Goal: Information Seeking & Learning: Learn about a topic

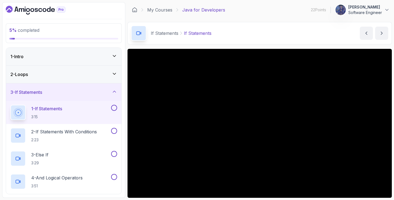
scroll to position [15, 0]
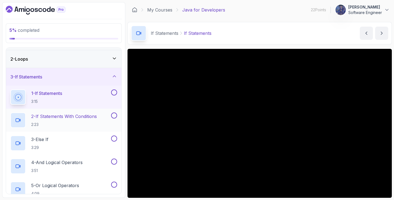
click at [93, 116] on p "2 - If Statements With Conditions" at bounding box center [64, 116] width 66 height 7
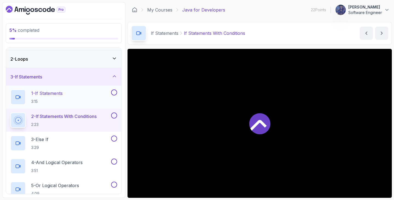
click at [111, 91] on button at bounding box center [114, 92] width 6 height 6
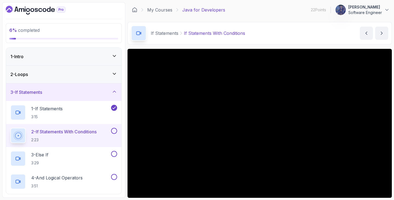
click at [108, 75] on div "2 - Loops" at bounding box center [63, 74] width 107 height 7
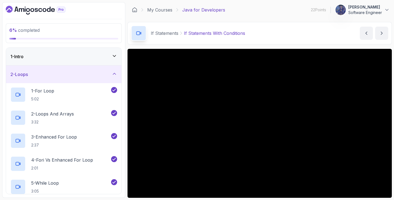
click at [103, 56] on div "1 - Intro" at bounding box center [63, 56] width 107 height 7
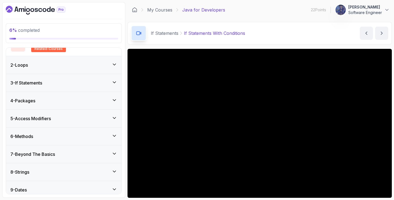
click at [65, 85] on div "3 - If Statements" at bounding box center [63, 82] width 107 height 7
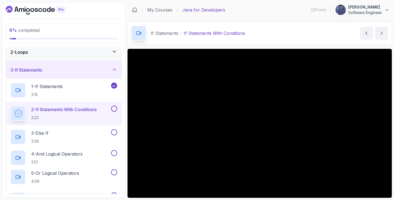
scroll to position [22, 0]
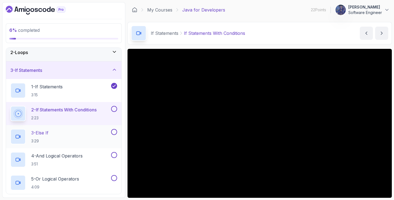
click at [90, 136] on div "3 - Else If 3:29" at bounding box center [60, 136] width 100 height 15
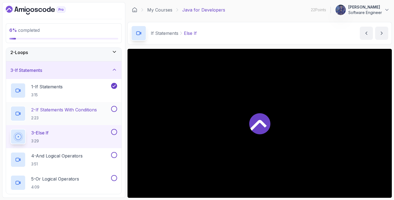
click at [113, 106] on button at bounding box center [114, 109] width 6 height 6
click at [113, 132] on button at bounding box center [114, 132] width 6 height 6
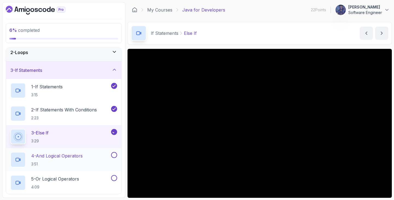
click at [112, 155] on button at bounding box center [114, 155] width 6 height 6
click at [91, 155] on div "4 - And Logical Operators 3:51" at bounding box center [60, 159] width 100 height 15
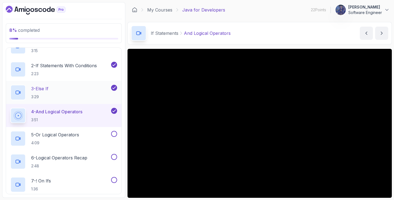
scroll to position [67, 0]
click at [97, 134] on div "5 - Or Logical Operators 4:09" at bounding box center [60, 137] width 100 height 15
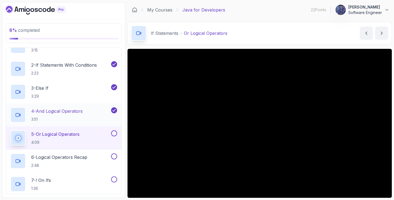
click at [93, 113] on div "4 - And Logical Operators 3:51" at bounding box center [60, 114] width 100 height 15
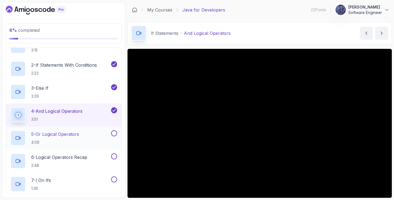
click at [85, 138] on div "5 - Or Logical Operators 4:09" at bounding box center [60, 137] width 100 height 15
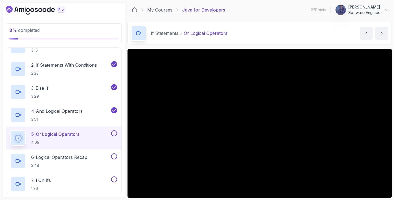
click at [112, 133] on button at bounding box center [114, 133] width 6 height 6
click at [112, 154] on button at bounding box center [114, 156] width 6 height 6
click at [100, 181] on div "7 - ! On Ifs 1:36" at bounding box center [60, 183] width 100 height 15
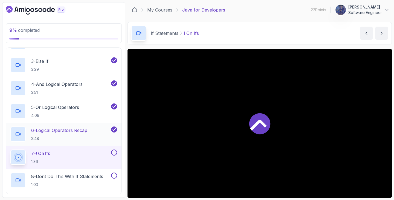
scroll to position [125, 0]
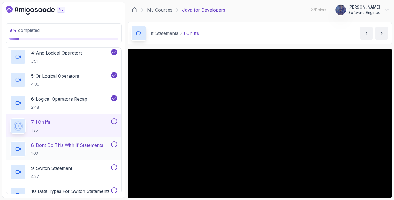
click at [91, 144] on p "8 - Dont Do This With If Statements" at bounding box center [67, 145] width 72 height 7
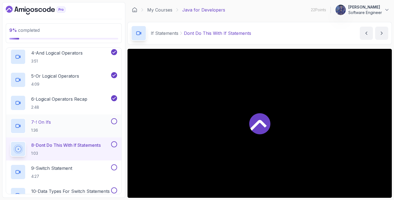
click at [111, 120] on button at bounding box center [114, 121] width 6 height 6
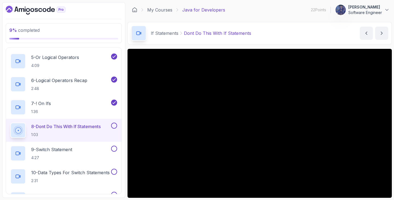
scroll to position [181, 0]
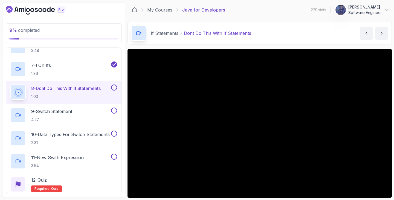
click at [116, 88] on button at bounding box center [114, 87] width 6 height 6
click at [99, 109] on div "9 - Switch Statement 4:27" at bounding box center [60, 114] width 100 height 15
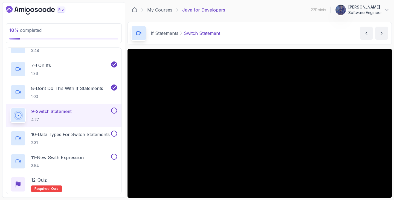
click at [113, 109] on button at bounding box center [114, 110] width 6 height 6
click at [95, 132] on p "10 - Data Types For Switch Statements" at bounding box center [70, 134] width 79 height 7
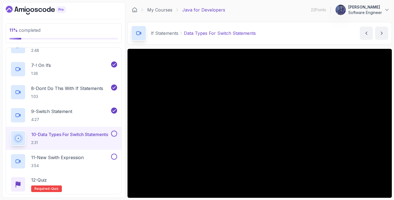
click at [114, 134] on button at bounding box center [114, 133] width 6 height 6
click at [97, 153] on div "11 - New Swith Expression 3:54" at bounding box center [60, 160] width 100 height 15
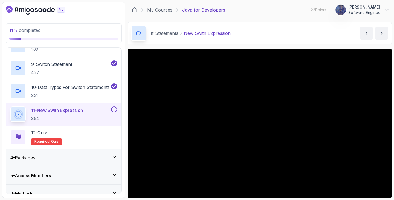
scroll to position [228, 0]
click at [117, 108] on div "11 - New Swith Expression 3:54" at bounding box center [64, 113] width 116 height 23
click at [83, 154] on div "4 - Packages" at bounding box center [63, 157] width 107 height 7
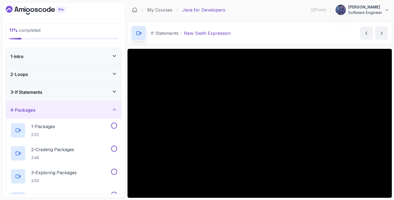
scroll to position [0, 0]
click at [105, 94] on div "3 - If Statements" at bounding box center [63, 92] width 107 height 7
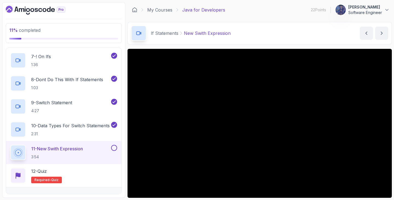
scroll to position [201, 0]
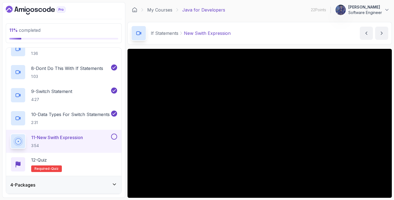
click at [112, 135] on button at bounding box center [114, 136] width 6 height 6
click at [114, 136] on icon at bounding box center [114, 136] width 5 height 5
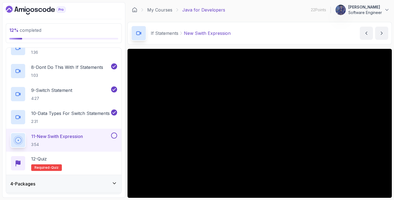
scroll to position [247, 0]
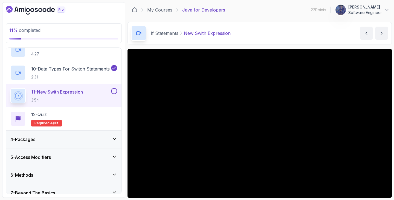
click at [113, 91] on button at bounding box center [114, 91] width 6 height 6
click at [114, 91] on button at bounding box center [114, 91] width 6 height 6
click at [68, 139] on div "4 - Packages" at bounding box center [63, 139] width 107 height 7
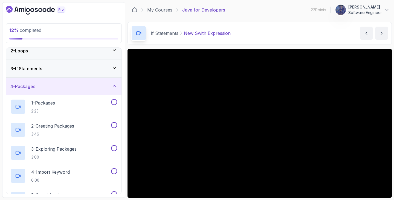
scroll to position [0, 0]
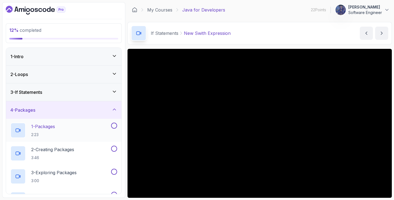
click at [67, 135] on div "1 - Packages 2:23" at bounding box center [60, 129] width 100 height 15
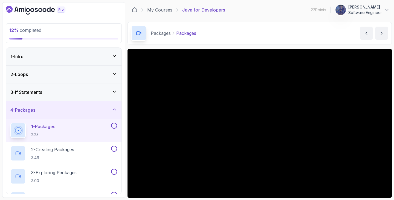
click at [94, 107] on div "4 - Packages" at bounding box center [63, 109] width 107 height 7
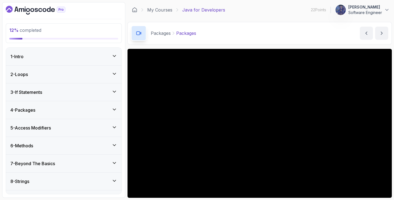
click at [73, 122] on div "5 - Access Modifiers" at bounding box center [64, 128] width 116 height 18
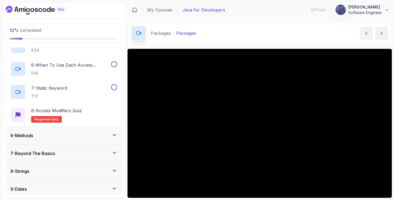
click at [67, 132] on div "6 - Methods" at bounding box center [64, 135] width 116 height 18
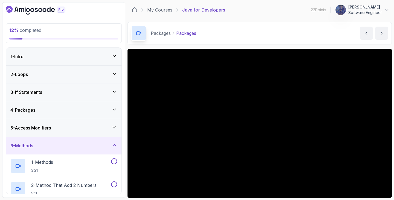
click at [65, 143] on div "6 - Methods" at bounding box center [63, 145] width 107 height 7
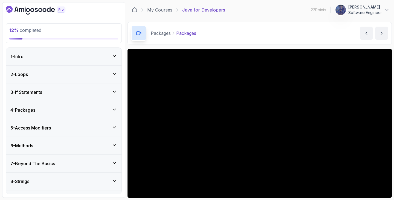
click at [50, 131] on h3 "5 - Access Modifiers" at bounding box center [30, 127] width 41 height 7
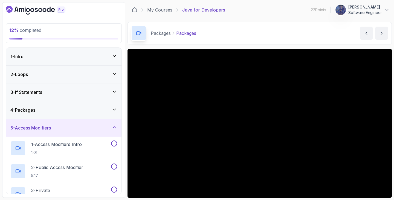
click at [73, 110] on div "4 - Packages" at bounding box center [63, 109] width 107 height 7
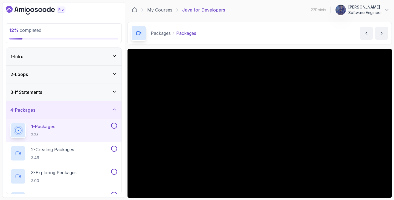
click at [116, 122] on div at bounding box center [113, 125] width 7 height 6
click at [113, 126] on button at bounding box center [114, 125] width 6 height 6
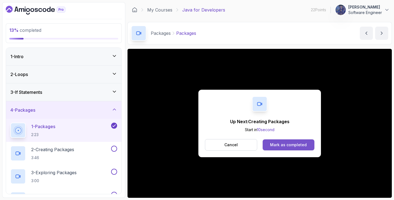
click at [271, 143] on button "Mark as completed" at bounding box center [289, 144] width 52 height 11
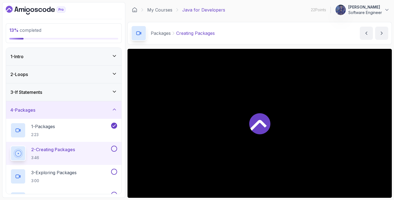
click at [82, 146] on div "2 - Creating Packages 3:46" at bounding box center [60, 152] width 100 height 15
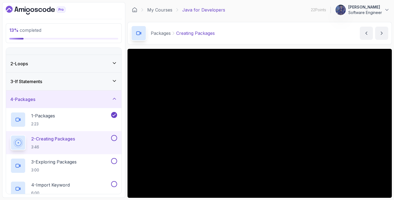
scroll to position [47, 0]
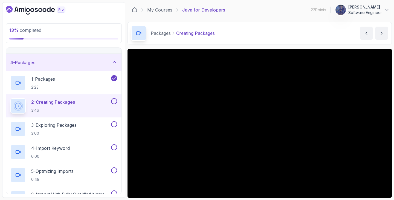
click at [113, 102] on button at bounding box center [114, 101] width 6 height 6
click at [92, 128] on div "3 - Exploring Packages 3:00" at bounding box center [60, 128] width 100 height 15
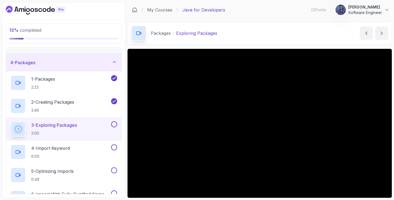
click at [116, 122] on div at bounding box center [113, 124] width 7 height 6
click at [113, 123] on button at bounding box center [114, 124] width 6 height 6
click at [82, 149] on div "4 - Import Keyword 6:00" at bounding box center [60, 151] width 100 height 15
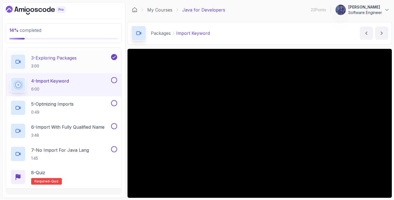
scroll to position [115, 0]
click at [114, 77] on button at bounding box center [114, 80] width 6 height 6
click at [68, 106] on p "5 - Optmizing Imports" at bounding box center [52, 103] width 42 height 7
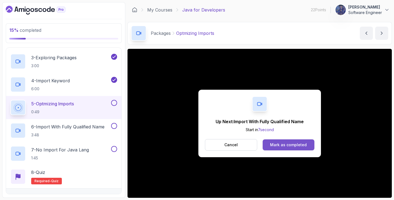
click at [282, 143] on div "Mark as completed" at bounding box center [288, 144] width 37 height 5
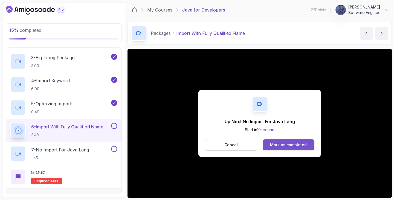
click at [285, 148] on button "Mark as completed" at bounding box center [289, 144] width 52 height 11
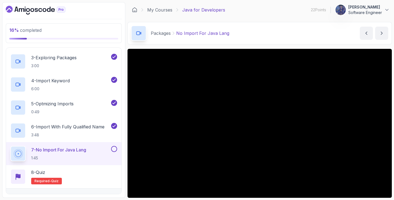
click at [115, 149] on button at bounding box center [114, 149] width 6 height 6
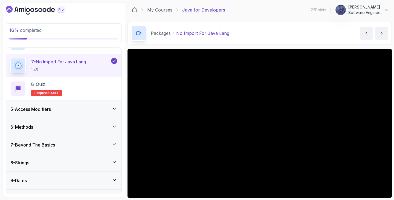
click at [61, 110] on div "5 - Access Modifiers" at bounding box center [63, 109] width 107 height 7
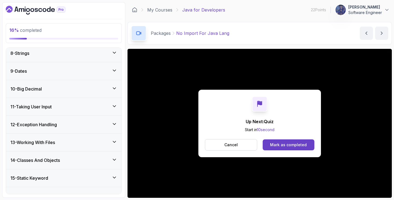
scroll to position [301, 0]
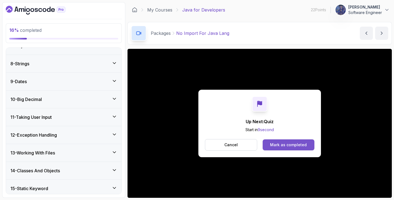
click at [275, 142] on div "Mark as completed" at bounding box center [288, 144] width 37 height 5
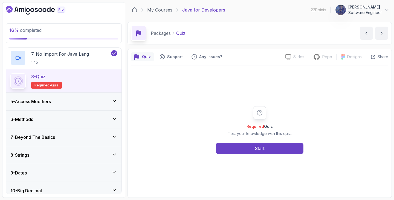
scroll to position [209, 0]
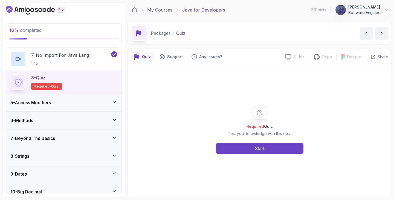
click at [76, 85] on div "8 - Quiz Required- quiz" at bounding box center [63, 81] width 107 height 15
click at [251, 145] on button "Start" at bounding box center [260, 148] width 88 height 11
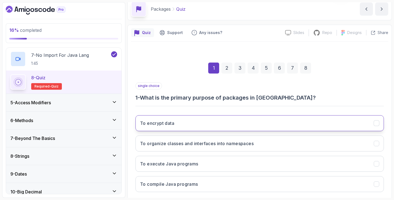
scroll to position [54, 0]
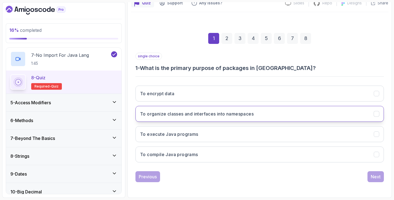
click at [217, 115] on h3 "To organize classes and interfaces into namespaces" at bounding box center [197, 113] width 114 height 7
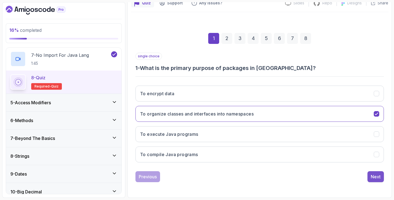
click at [382, 180] on button "Next" at bounding box center [376, 176] width 16 height 11
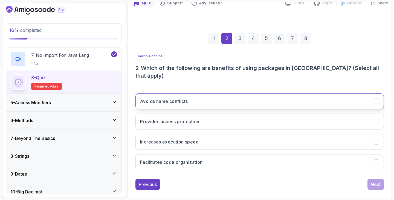
click at [375, 99] on icon "Avoids name conflicts" at bounding box center [376, 101] width 5 height 5
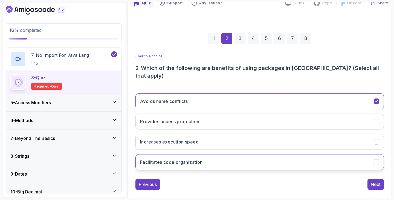
click at [376, 159] on icon "Facilitates code organization" at bounding box center [376, 161] width 5 height 5
click at [377, 181] on div "Next" at bounding box center [376, 184] width 10 height 7
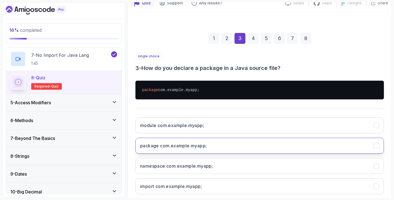
click at [276, 148] on button "package com.example.myapp;" at bounding box center [259, 145] width 249 height 16
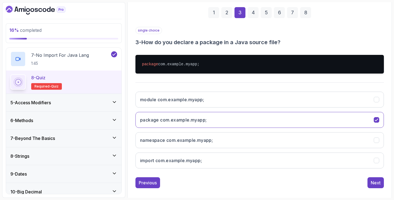
scroll to position [80, 0]
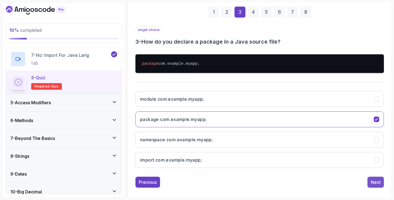
click at [374, 183] on div "Next" at bounding box center [376, 181] width 10 height 7
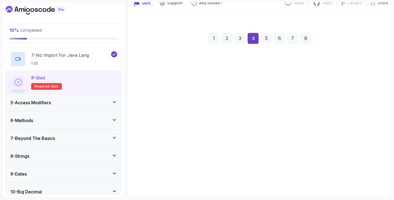
scroll to position [54, 0]
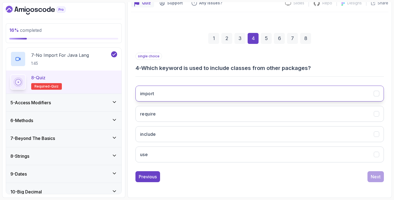
click at [211, 97] on button "import" at bounding box center [259, 93] width 249 height 16
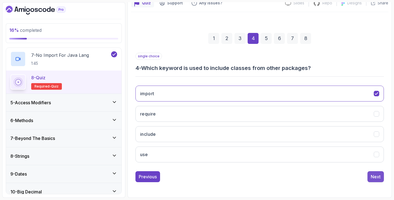
click at [374, 177] on div "Next" at bounding box center [376, 176] width 10 height 7
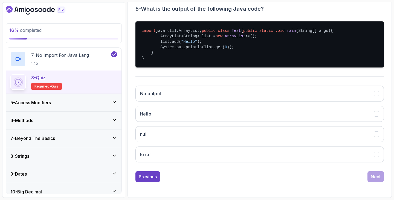
scroll to position [122, 0]
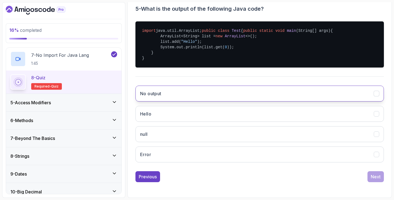
click at [217, 94] on button "No output" at bounding box center [259, 93] width 249 height 16
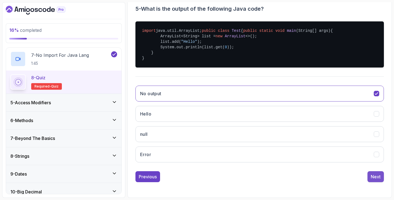
click at [376, 178] on div "Next" at bounding box center [376, 176] width 10 height 7
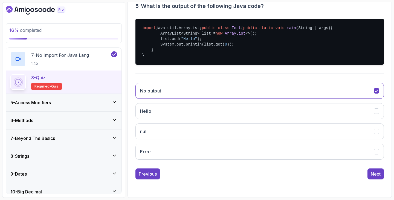
scroll to position [54, 0]
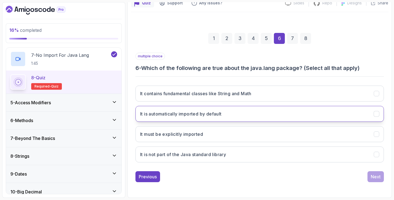
click at [367, 114] on button "It is automatically imported by default" at bounding box center [259, 114] width 249 height 16
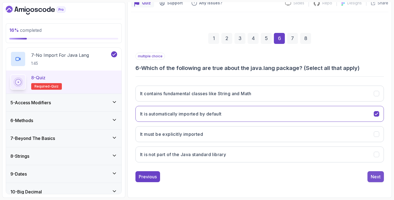
click at [373, 174] on div "Next" at bounding box center [376, 176] width 10 height 7
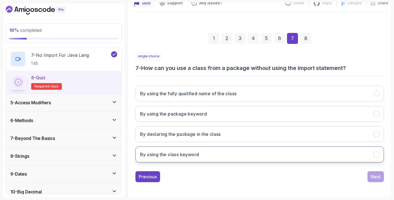
click at [377, 152] on icon "By using the class keyword" at bounding box center [376, 154] width 5 height 5
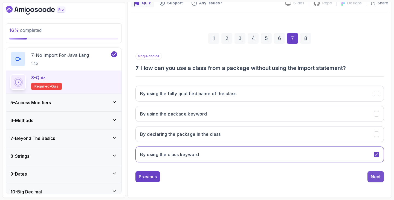
click at [375, 173] on button "Next" at bounding box center [376, 176] width 16 height 11
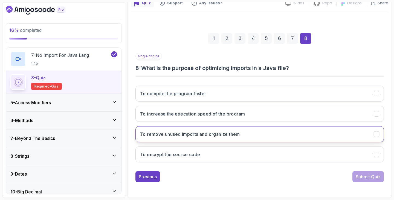
click at [377, 134] on icon "To remove unused imports and organize them" at bounding box center [376, 133] width 5 height 5
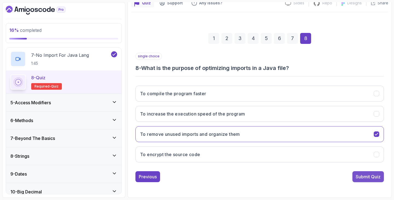
click at [372, 177] on div "Submit Quiz" at bounding box center [368, 176] width 25 height 7
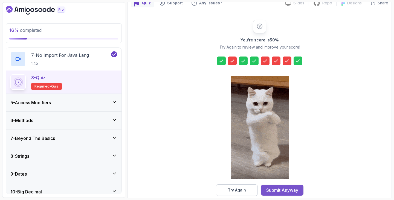
click at [278, 188] on div "Submit Anyway" at bounding box center [282, 189] width 32 height 7
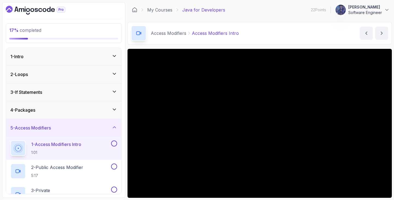
click at [74, 108] on div "4 - Packages" at bounding box center [63, 109] width 107 height 7
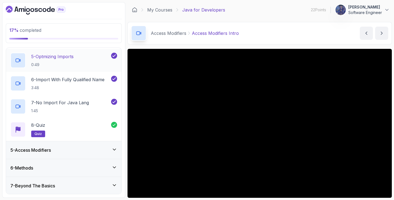
scroll to position [171, 0]
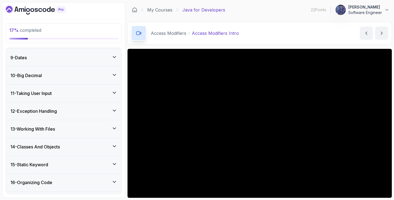
scroll to position [162, 0]
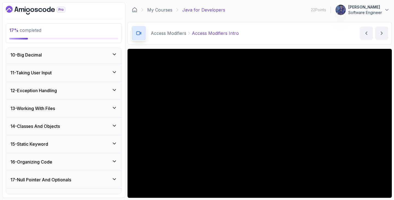
click at [44, 138] on div "15 - Static Keyword" at bounding box center [64, 144] width 116 height 18
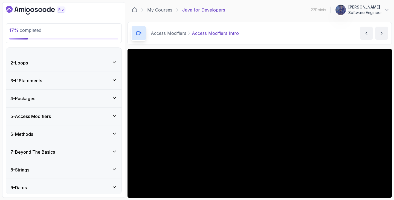
scroll to position [12, 0]
click at [63, 116] on div "5 - Access Modifiers" at bounding box center [63, 116] width 107 height 7
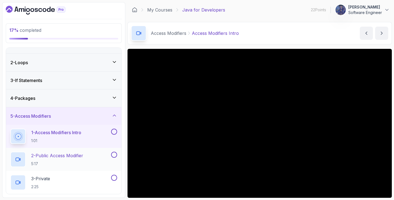
click at [67, 156] on p "2 - Public Access Modifier" at bounding box center [57, 155] width 52 height 7
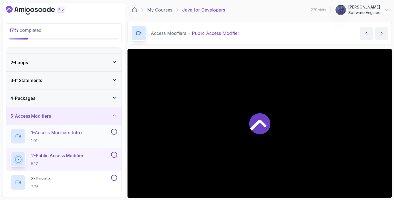
click at [112, 131] on button at bounding box center [114, 131] width 6 height 6
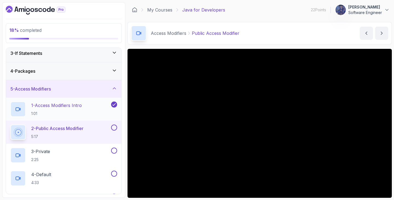
scroll to position [38, 0]
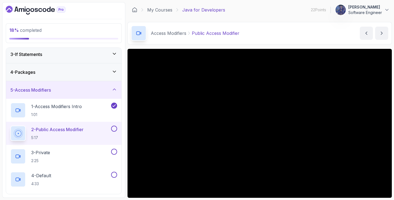
click at [111, 102] on button at bounding box center [114, 105] width 6 height 6
click at [113, 106] on button at bounding box center [114, 105] width 6 height 6
click at [114, 129] on button at bounding box center [114, 128] width 6 height 6
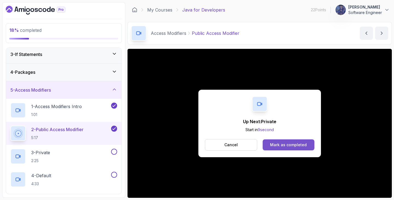
click at [277, 146] on div "Mark as completed" at bounding box center [288, 144] width 37 height 5
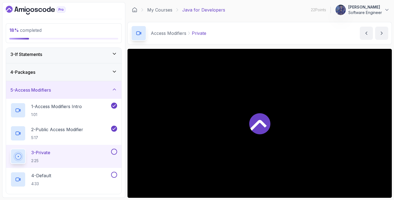
click at [70, 150] on div "3 - Private 2:25" at bounding box center [60, 155] width 100 height 15
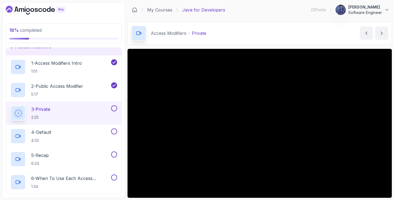
scroll to position [81, 0]
click at [113, 110] on button at bounding box center [114, 108] width 6 height 6
click at [97, 133] on div "4 - Default 4:33" at bounding box center [60, 135] width 100 height 15
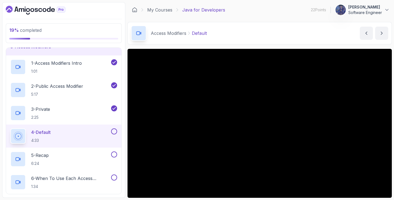
click at [112, 130] on button at bounding box center [114, 131] width 6 height 6
click at [90, 156] on div "5 - Recap 6:24" at bounding box center [60, 158] width 100 height 15
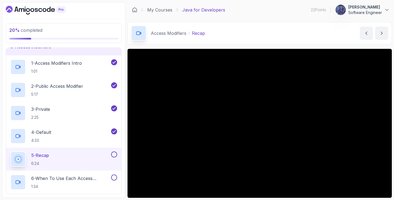
click at [113, 152] on button at bounding box center [114, 154] width 6 height 6
click at [115, 178] on button at bounding box center [114, 177] width 6 height 6
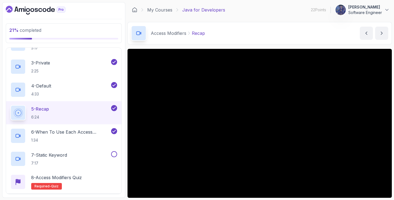
scroll to position [128, 0]
click at [96, 155] on div "7 - Static Keyword 7:17" at bounding box center [60, 158] width 100 height 15
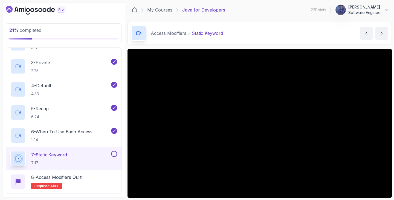
click at [116, 153] on button at bounding box center [114, 154] width 6 height 6
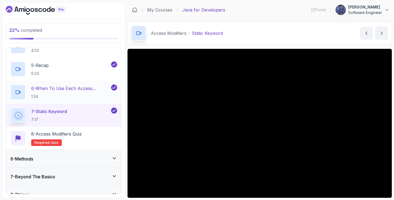
scroll to position [176, 0]
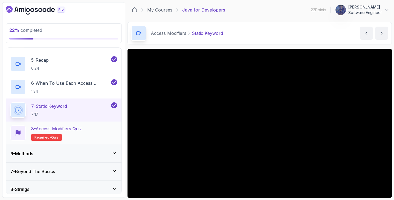
click at [100, 129] on div "8 - Access Modifiers Quiz Required- quiz" at bounding box center [63, 132] width 107 height 15
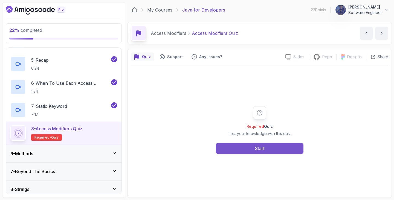
click at [240, 145] on button "Start" at bounding box center [260, 148] width 88 height 11
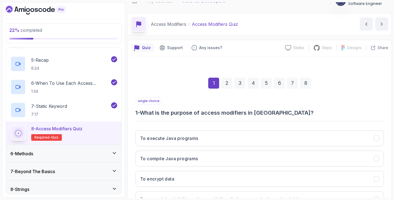
scroll to position [51, 0]
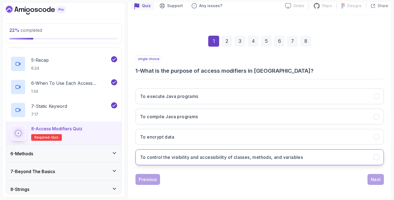
click at [265, 153] on button "To control the visibility and accessibility of classes, methods, and variables" at bounding box center [259, 157] width 249 height 16
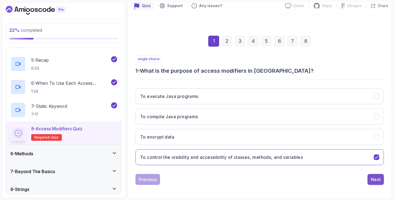
click at [375, 177] on div "Next" at bounding box center [376, 179] width 10 height 7
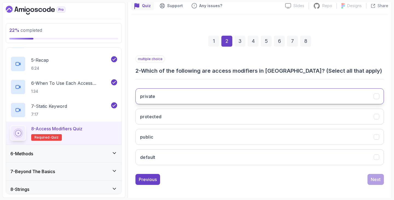
click at [178, 93] on button "private" at bounding box center [259, 96] width 249 height 16
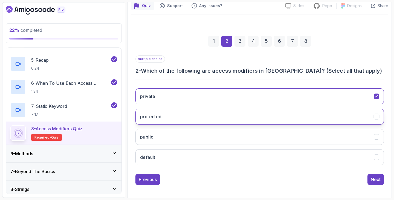
click at [156, 113] on h3 "protected" at bounding box center [151, 116] width 22 height 7
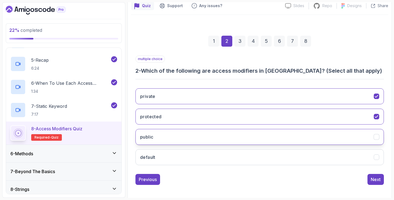
click at [150, 130] on button "public" at bounding box center [259, 137] width 249 height 16
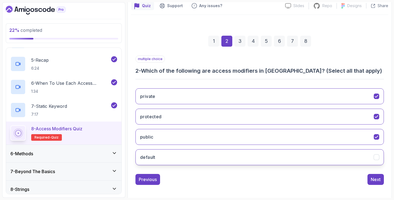
click at [151, 154] on h3 "default" at bounding box center [147, 157] width 15 height 7
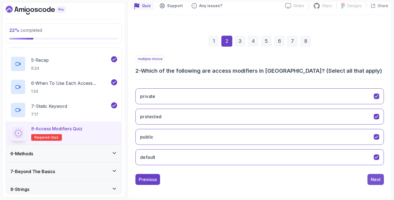
click at [374, 177] on div "Next" at bounding box center [376, 179] width 10 height 7
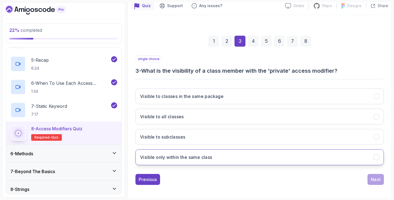
click at [209, 154] on h3 "Visible only within the same class" at bounding box center [176, 157] width 72 height 7
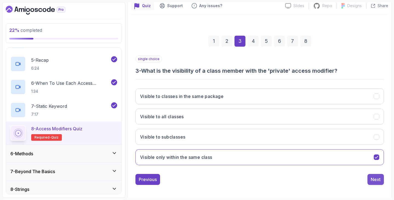
click at [374, 178] on div "Next" at bounding box center [376, 179] width 10 height 7
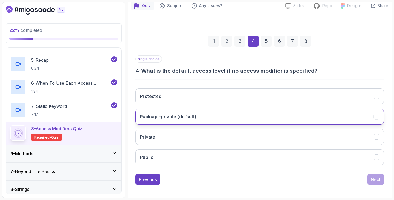
click at [180, 117] on h3 "Package-private (default)" at bounding box center [168, 116] width 56 height 7
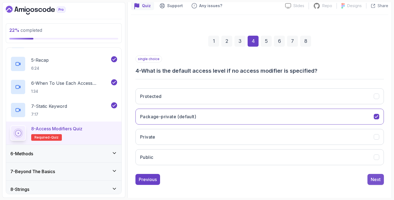
click at [372, 177] on div "Next" at bounding box center [376, 179] width 10 height 7
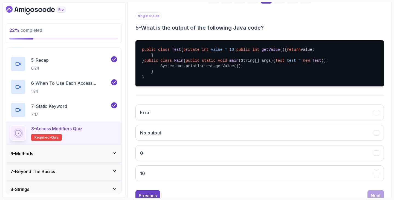
scroll to position [133, 0]
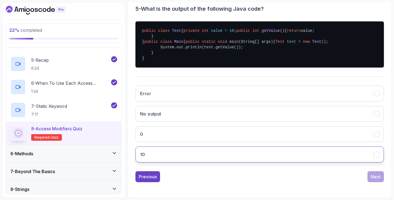
click at [229, 162] on button "10" at bounding box center [259, 154] width 249 height 16
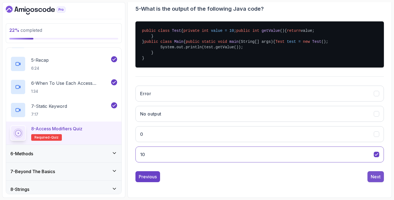
click at [373, 180] on div "Next" at bounding box center [376, 176] width 10 height 7
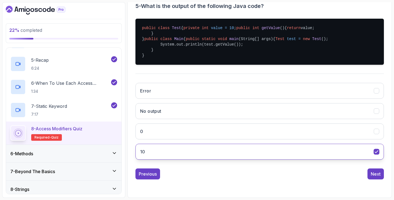
scroll to position [54, 0]
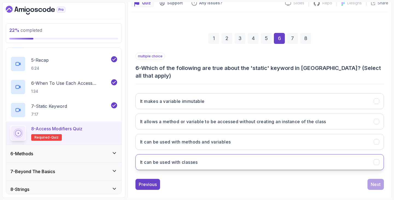
click at [294, 159] on button "It can be used with classes" at bounding box center [259, 162] width 249 height 16
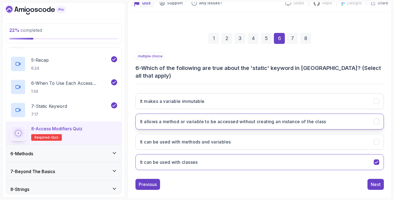
click at [378, 119] on icon "It allows a method or variable to be accessed without creating an instance of t…" at bounding box center [376, 121] width 5 height 5
click at [375, 181] on div "Next" at bounding box center [376, 184] width 10 height 7
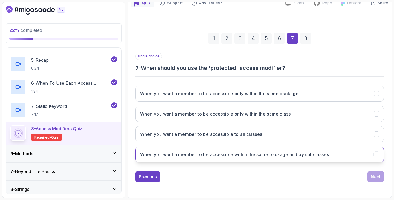
click at [339, 157] on button "When you want a member to be accessible within the same package and by subclass…" at bounding box center [259, 154] width 249 height 16
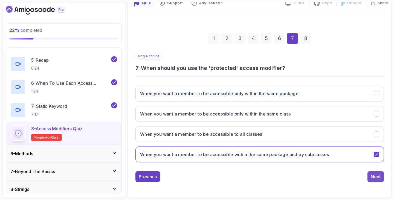
click at [374, 176] on div "Next" at bounding box center [376, 176] width 10 height 7
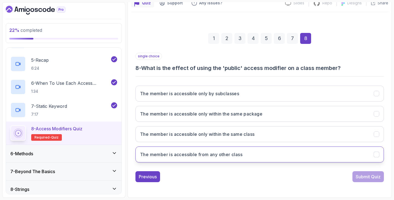
click at [380, 154] on button "The member is accessible from any other class" at bounding box center [259, 154] width 249 height 16
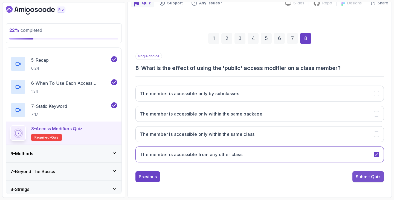
click at [372, 175] on div "Submit Quiz" at bounding box center [368, 176] width 25 height 7
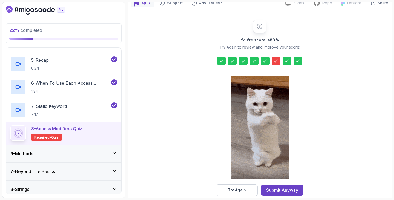
click at [278, 61] on icon at bounding box center [275, 60] width 5 height 5
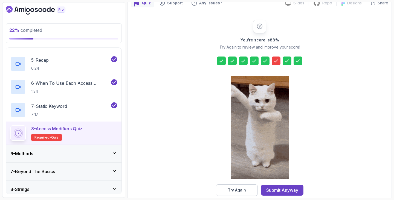
scroll to position [63, 0]
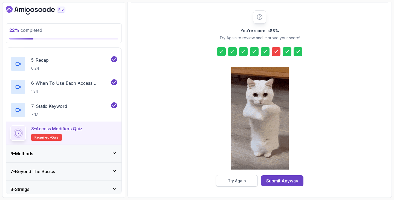
click at [245, 178] on div "Try Again" at bounding box center [237, 180] width 18 height 5
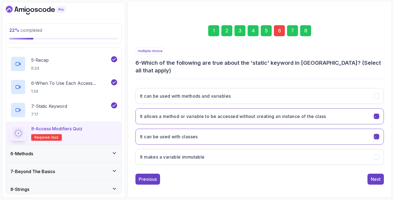
scroll to position [54, 0]
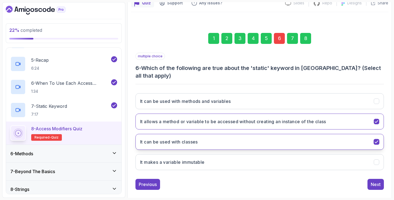
click at [378, 139] on icon "It can be used with classes" at bounding box center [376, 141] width 5 height 5
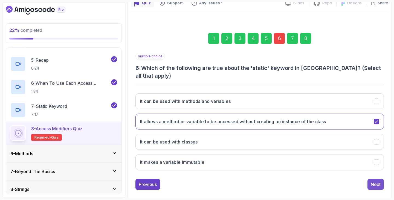
click at [375, 181] on div "Next" at bounding box center [376, 184] width 10 height 7
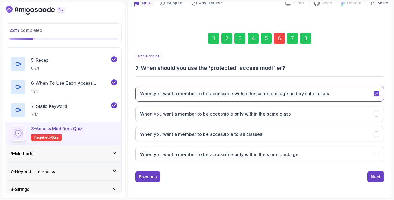
click at [375, 177] on div "Next" at bounding box center [376, 176] width 10 height 7
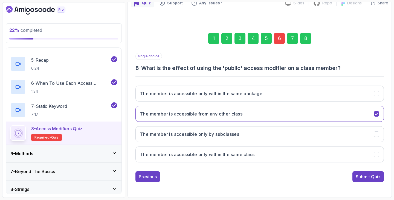
click at [375, 177] on div "Submit Quiz" at bounding box center [368, 176] width 25 height 7
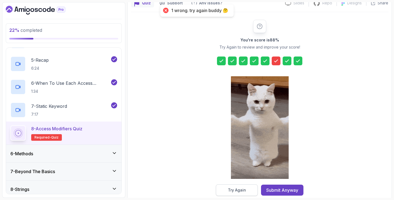
click at [244, 185] on button "Try Again" at bounding box center [237, 189] width 42 height 11
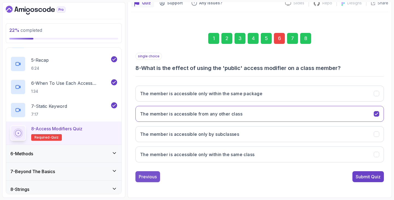
click at [152, 173] on button "Previous" at bounding box center [147, 176] width 25 height 11
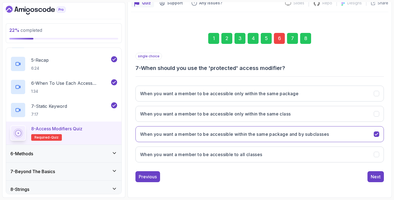
click at [152, 173] on button "Previous" at bounding box center [147, 176] width 25 height 11
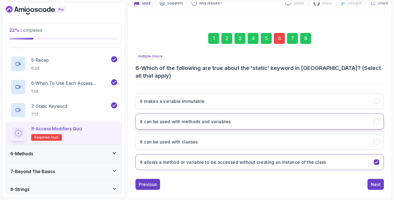
click at [374, 119] on icon "It can be used with methods and variables" at bounding box center [376, 121] width 5 height 5
click at [377, 139] on icon "It can be used with classes" at bounding box center [376, 141] width 5 height 5
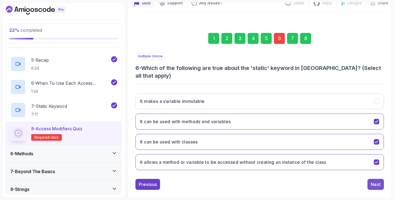
click at [374, 181] on div "Next" at bounding box center [376, 184] width 10 height 7
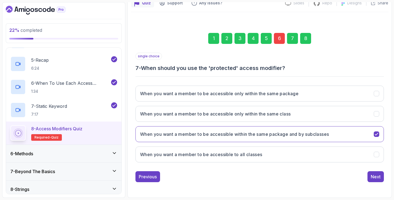
click at [374, 175] on div "Next" at bounding box center [376, 176] width 10 height 7
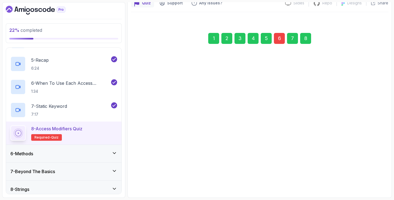
click at [374, 175] on div "Submit Quiz" at bounding box center [368, 176] width 25 height 7
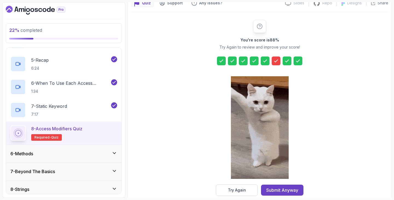
scroll to position [60, 0]
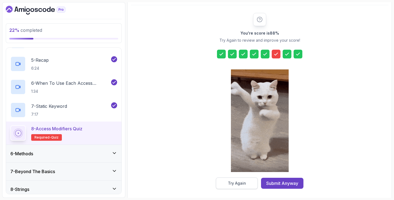
click at [249, 179] on button "Try Again" at bounding box center [237, 182] width 42 height 11
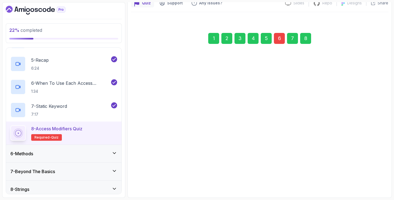
scroll to position [54, 0]
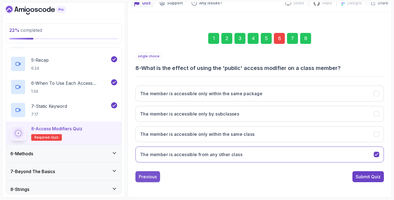
click at [153, 174] on div "Previous" at bounding box center [148, 176] width 18 height 7
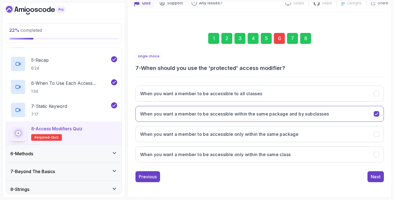
click at [153, 174] on div "Previous" at bounding box center [148, 176] width 18 height 7
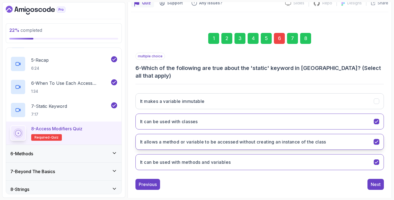
click at [381, 134] on button "It allows a method or variable to be accessed without creating an instance of t…" at bounding box center [259, 142] width 249 height 16
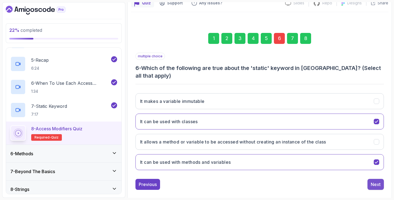
click at [377, 181] on div "Next" at bounding box center [376, 184] width 10 height 7
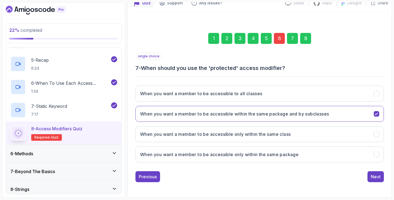
click at [377, 174] on div "Next" at bounding box center [376, 176] width 10 height 7
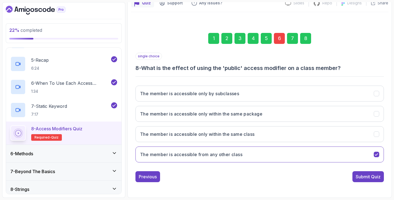
click at [377, 174] on div "Submit Quiz" at bounding box center [368, 176] width 25 height 7
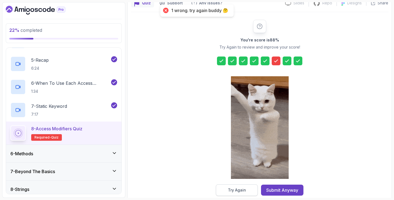
click at [249, 190] on button "Try Again" at bounding box center [237, 189] width 42 height 11
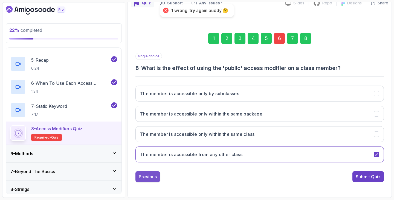
click at [158, 177] on button "Previous" at bounding box center [147, 176] width 25 height 11
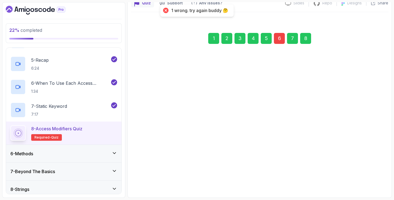
click at [158, 177] on button "Previous" at bounding box center [147, 173] width 25 height 11
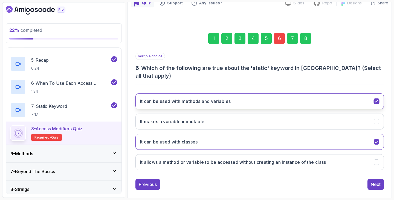
click at [376, 99] on icon "It can be used with methods and variables" at bounding box center [376, 101] width 5 height 5
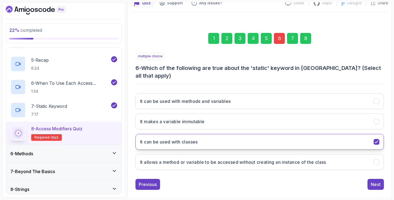
click at [377, 139] on icon "It can be used with classes" at bounding box center [376, 141] width 5 height 5
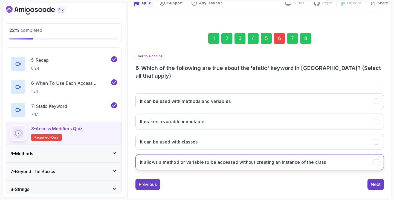
click at [377, 159] on icon "It allows a method or variable to be accessed without creating an instance of t…" at bounding box center [376, 161] width 5 height 5
click at [376, 181] on div "Next" at bounding box center [376, 184] width 10 height 7
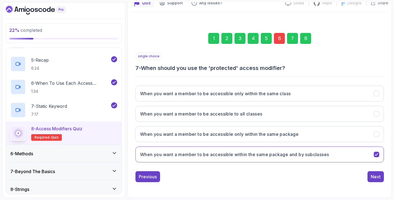
click at [376, 177] on div "Next" at bounding box center [376, 176] width 10 height 7
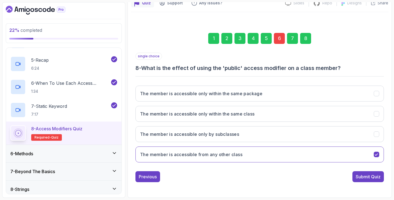
click at [376, 177] on div "Submit Quiz" at bounding box center [368, 176] width 25 height 7
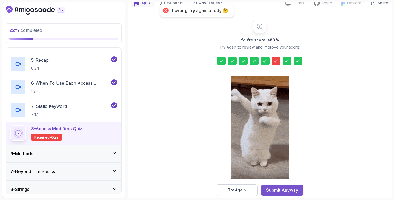
click at [298, 187] on div "Submit Anyway" at bounding box center [282, 189] width 32 height 7
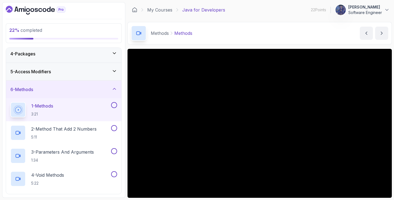
scroll to position [54, 0]
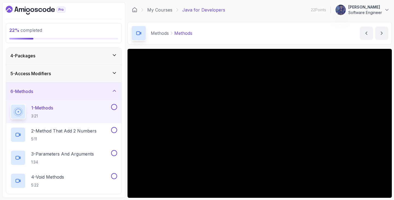
click at [114, 91] on icon at bounding box center [114, 90] width 5 height 5
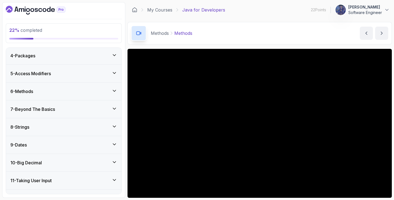
click at [75, 106] on div "7 - Beyond The Basics" at bounding box center [63, 109] width 107 height 7
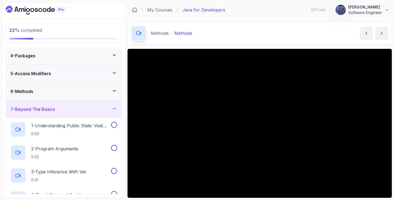
scroll to position [94, 0]
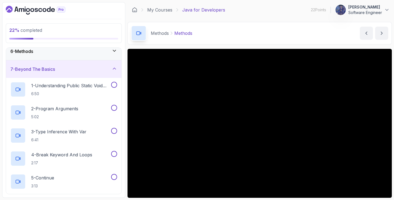
click at [114, 71] on div "7 - Beyond The Basics" at bounding box center [63, 69] width 107 height 7
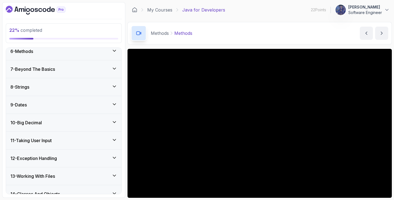
click at [49, 88] on div "8 - Strings" at bounding box center [63, 86] width 107 height 7
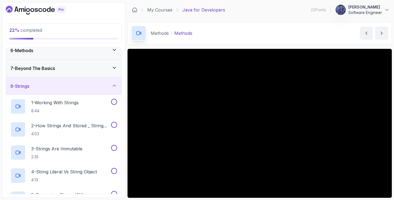
scroll to position [94, 0]
click at [114, 86] on icon at bounding box center [114, 86] width 3 height 1
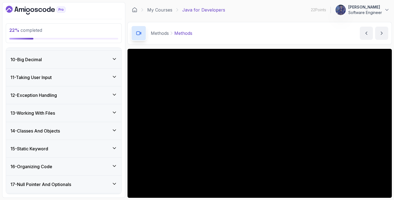
scroll to position [175, 0]
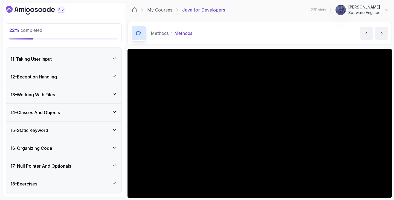
click at [83, 129] on div "15 - Static Keyword" at bounding box center [63, 130] width 107 height 7
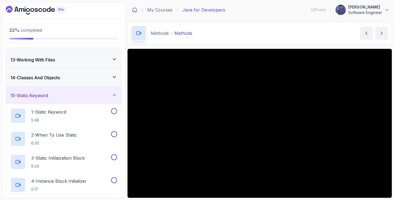
scroll to position [210, 0]
click at [91, 98] on div "15 - Static Keyword" at bounding box center [63, 95] width 107 height 7
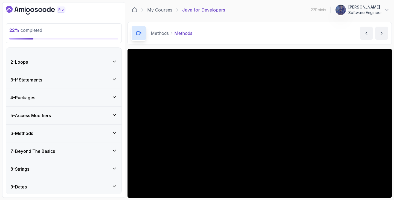
scroll to position [41, 0]
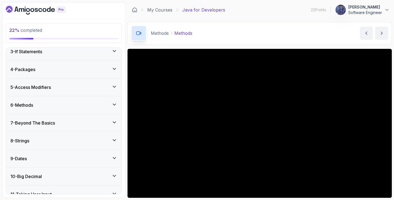
click at [58, 107] on div "6 - Methods" at bounding box center [63, 105] width 107 height 7
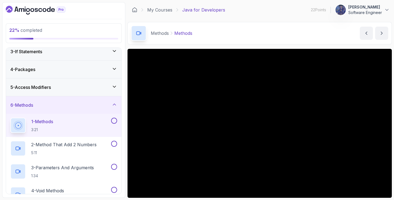
click at [115, 120] on button at bounding box center [114, 120] width 6 height 6
click at [84, 142] on p "2 - Method That Add 2 Numbers" at bounding box center [63, 144] width 65 height 7
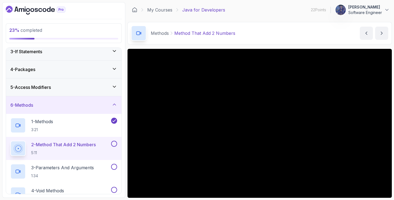
click at [111, 142] on div at bounding box center [113, 143] width 7 height 6
click at [114, 142] on button at bounding box center [114, 143] width 6 height 6
click at [82, 173] on p "1:34" at bounding box center [62, 175] width 63 height 5
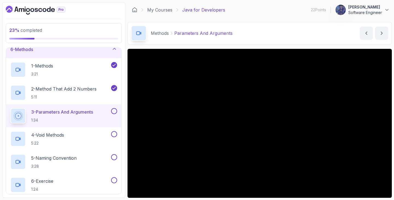
scroll to position [96, 0]
click at [113, 109] on button at bounding box center [114, 111] width 6 height 6
click at [81, 135] on div "4 - Void Methods 5:22" at bounding box center [60, 138] width 100 height 15
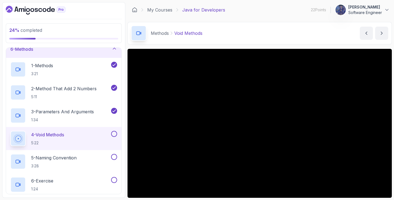
click at [93, 139] on div "4 - Void Methods 5:22" at bounding box center [60, 138] width 100 height 15
click at [114, 131] on button at bounding box center [114, 134] width 6 height 6
click at [83, 157] on div "5 - Naming Convention 3:28" at bounding box center [60, 161] width 100 height 15
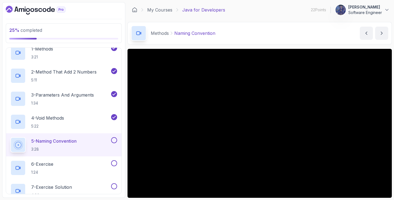
scroll to position [142, 0]
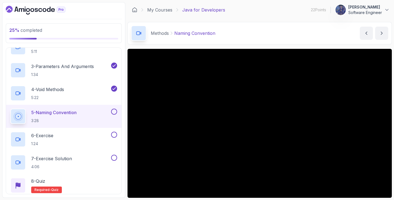
click at [113, 109] on button at bounding box center [114, 111] width 6 height 6
click at [113, 133] on button at bounding box center [114, 134] width 6 height 6
click at [115, 154] on div at bounding box center [113, 157] width 7 height 6
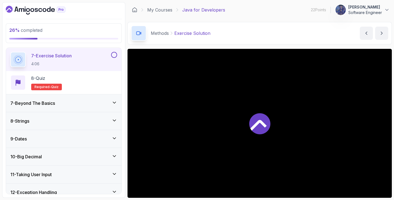
scroll to position [198, 0]
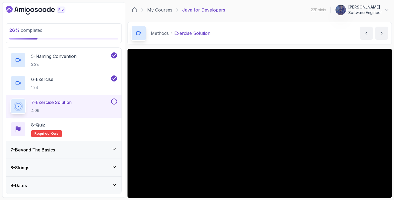
click at [113, 102] on button at bounding box center [114, 101] width 6 height 6
click at [72, 144] on div "7 - Beyond The Basics" at bounding box center [64, 150] width 116 height 18
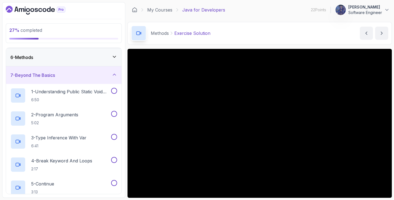
scroll to position [57, 0]
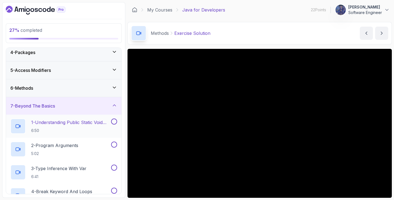
click at [75, 127] on h2 "1 - Understanding Public Static Void Main 6:50" at bounding box center [70, 126] width 79 height 14
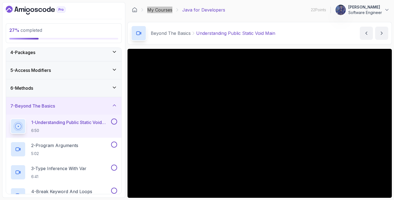
scroll to position [1, 0]
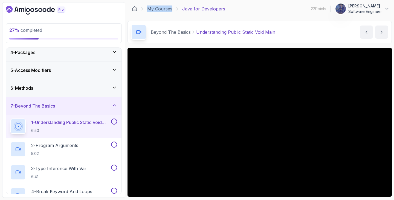
click at [115, 120] on button at bounding box center [114, 121] width 6 height 6
click at [85, 144] on div "2 - Program Arguments 5:02" at bounding box center [60, 148] width 100 height 15
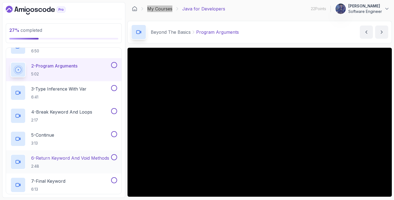
scroll to position [128, 0]
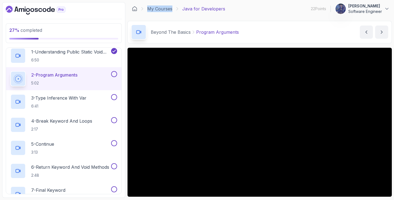
click at [113, 73] on button at bounding box center [114, 74] width 6 height 6
click at [91, 100] on div "3 - Type Inference With Var 6:41" at bounding box center [60, 101] width 100 height 15
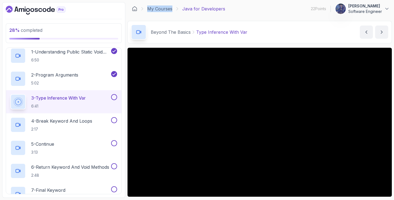
click at [115, 97] on button at bounding box center [114, 97] width 6 height 6
click at [86, 123] on p "4 - Break Keyword And Loops" at bounding box center [61, 120] width 61 height 7
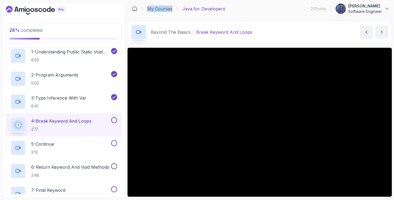
click at [115, 121] on button at bounding box center [114, 120] width 6 height 6
click at [114, 144] on button at bounding box center [114, 143] width 6 height 6
click at [99, 168] on p "6 - Return Keyword And Void Methods" at bounding box center [70, 166] width 78 height 7
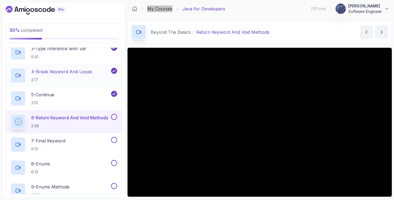
scroll to position [180, 0]
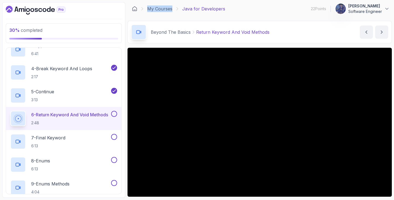
click at [88, 119] on h2 "6 - Return Keyword And Void Methods 2:48" at bounding box center [69, 118] width 77 height 14
click at [114, 113] on button at bounding box center [114, 114] width 6 height 6
click at [105, 137] on div "7 - Final Keyword 6:13" at bounding box center [60, 141] width 100 height 15
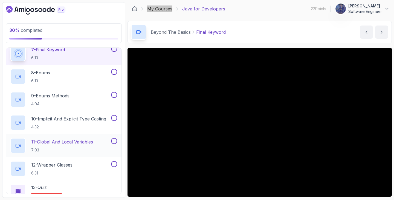
scroll to position [235, 0]
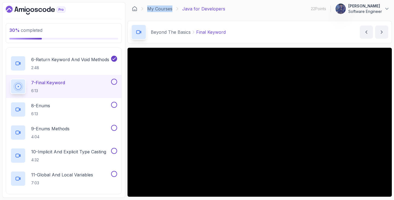
click at [113, 81] on button at bounding box center [114, 82] width 6 height 6
click at [85, 107] on div "8 - Enums 6:13" at bounding box center [60, 109] width 100 height 15
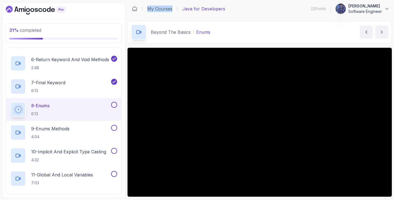
click at [115, 104] on button at bounding box center [114, 105] width 6 height 6
click at [97, 128] on div "9 - Enums Methods 4:04" at bounding box center [60, 132] width 100 height 15
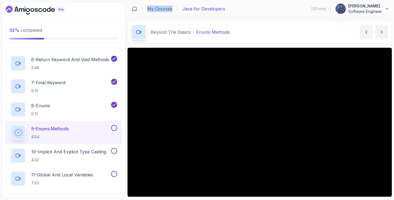
click at [113, 126] on button at bounding box center [114, 128] width 6 height 6
click at [85, 151] on p "10 - Implicit And Explicit Type Casting" at bounding box center [68, 151] width 75 height 7
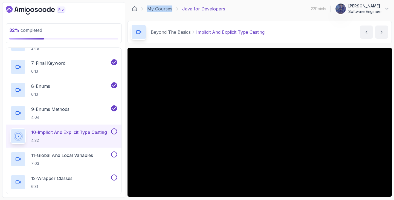
scroll to position [278, 0]
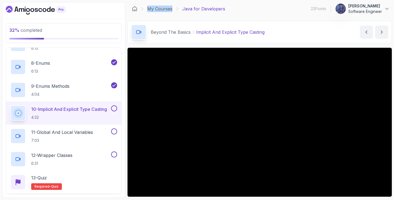
click at [116, 108] on button at bounding box center [114, 108] width 6 height 6
click at [114, 129] on button at bounding box center [114, 131] width 6 height 6
click at [115, 154] on button at bounding box center [114, 154] width 6 height 6
click at [116, 108] on button at bounding box center [114, 108] width 6 height 6
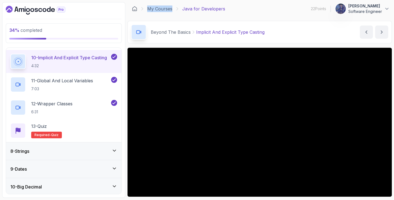
click at [56, 152] on div "8 - Strings" at bounding box center [63, 151] width 107 height 7
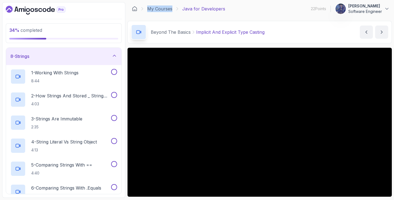
scroll to position [118, 0]
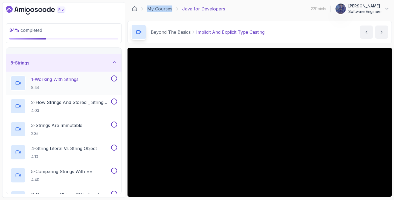
click at [74, 87] on p "8:44" at bounding box center [54, 87] width 47 height 5
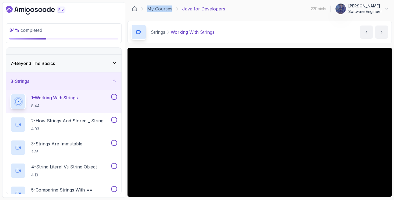
scroll to position [75, 0]
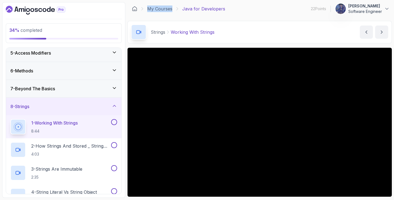
click at [48, 83] on div "7 - Beyond The Basics" at bounding box center [64, 89] width 116 height 18
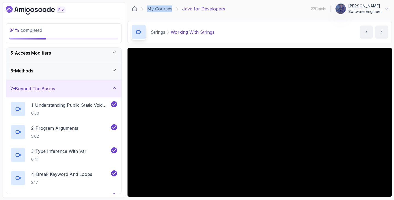
click at [48, 74] on div "6 - Methods" at bounding box center [64, 71] width 116 height 18
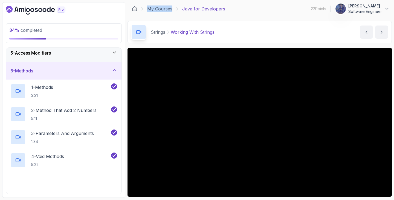
click at [50, 52] on h3 "5 - Access Modifiers" at bounding box center [30, 53] width 41 height 7
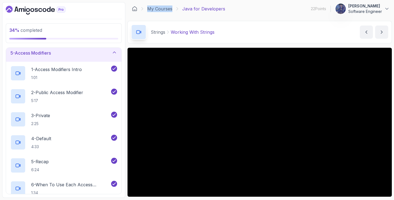
click at [93, 54] on div "5 - Access Modifiers" at bounding box center [63, 53] width 107 height 7
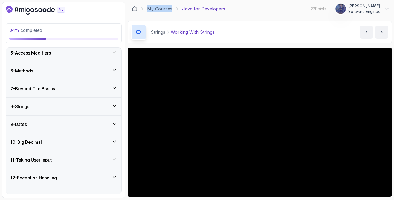
click at [45, 119] on div "9 - Dates" at bounding box center [64, 124] width 116 height 18
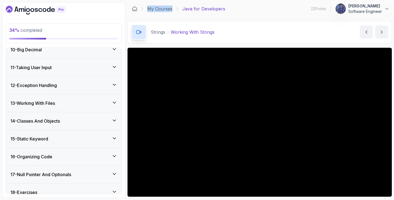
scroll to position [330, 0]
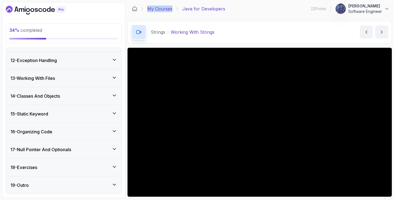
click at [160, 11] on link "My Courses" at bounding box center [159, 8] width 25 height 7
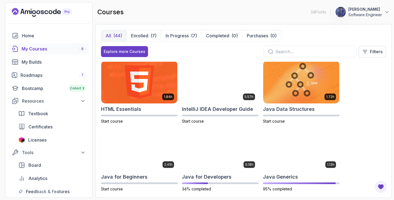
scroll to position [264, 0]
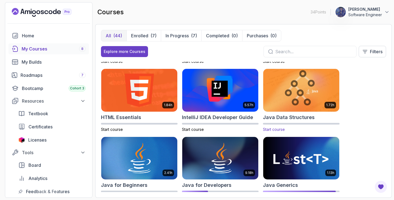
click at [291, 93] on img at bounding box center [301, 90] width 80 height 45
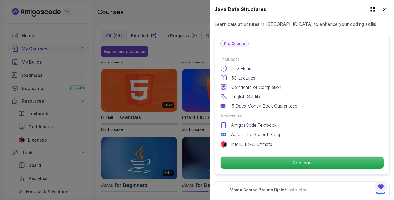
scroll to position [111, 0]
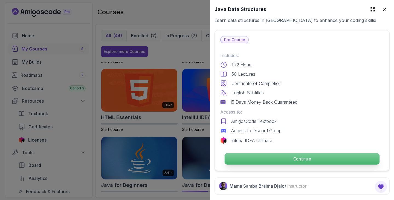
click at [251, 152] on button "Continue" at bounding box center [301, 158] width 155 height 12
click at [247, 154] on p "Continue" at bounding box center [302, 158] width 155 height 11
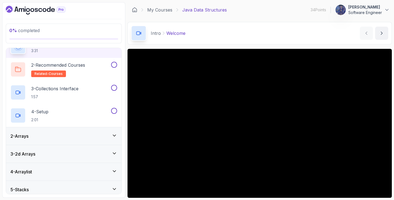
scroll to position [48, 0]
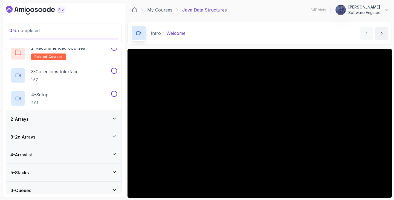
click at [106, 136] on div "3 - 2d Arrays" at bounding box center [63, 136] width 107 height 7
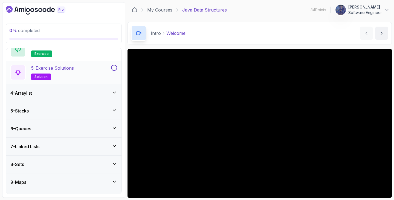
scroll to position [147, 0]
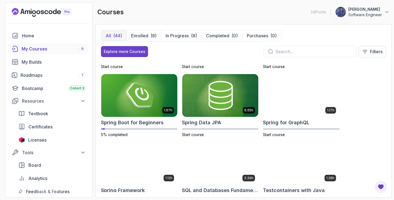
scroll to position [818, 0]
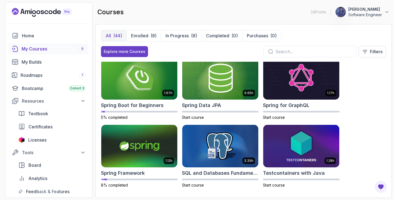
click at [275, 53] on div at bounding box center [310, 51] width 93 height 11
click at [277, 51] on input "text" at bounding box center [313, 51] width 77 height 7
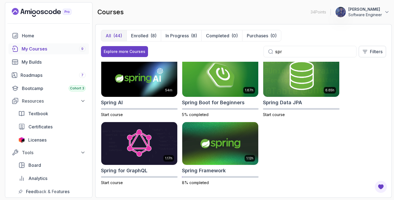
scroll to position [75, 0]
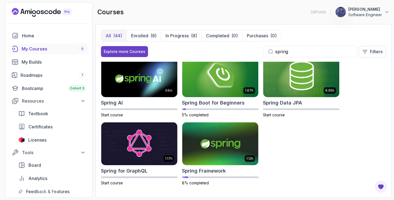
type input "spring"
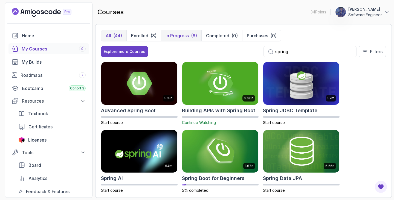
click at [180, 38] on p "In Progress" at bounding box center [177, 35] width 23 height 7
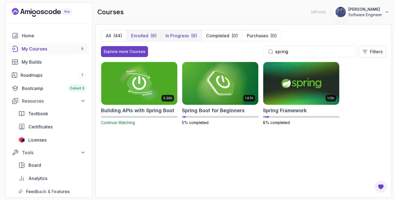
click at [152, 36] on div "(8)" at bounding box center [154, 35] width 6 height 7
click at [365, 51] on icon at bounding box center [364, 51] width 5 height 5
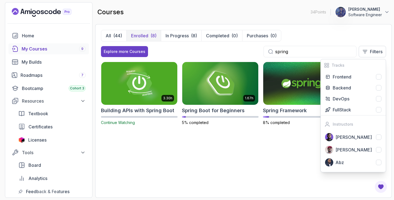
click at [262, 149] on div "3.30h Building APIs with Spring Boot Continue Watching 1.67h Spring Boot for Be…" at bounding box center [243, 127] width 285 height 130
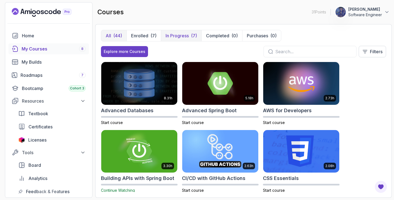
click at [183, 34] on p "In Progress" at bounding box center [177, 35] width 23 height 7
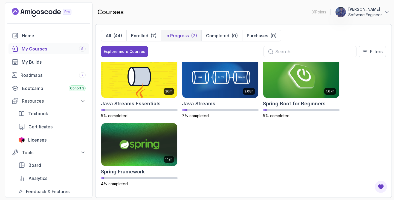
scroll to position [74, 0]
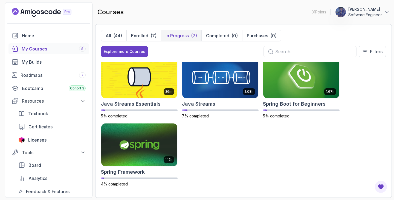
click at [360, 17] on p "Software Engineer" at bounding box center [365, 14] width 34 height 5
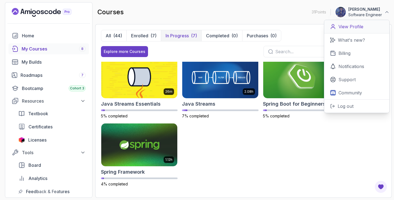
click at [353, 28] on p "View Profile" at bounding box center [351, 26] width 25 height 7
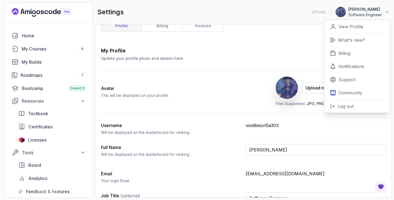
scroll to position [22, 0]
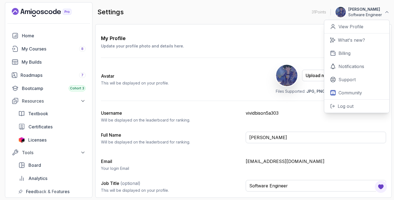
click at [242, 71] on div "Avatar This will be displayed on your profile. Upload new Picture Delete Files …" at bounding box center [243, 79] width 285 height 43
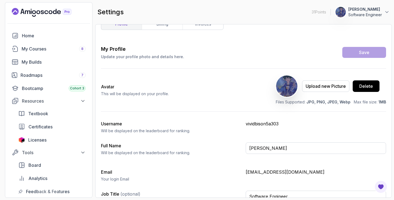
scroll to position [0, 0]
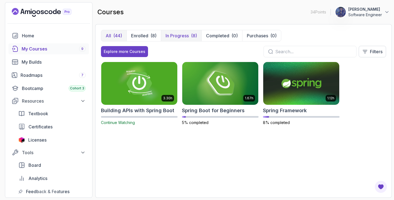
click at [173, 35] on p "In Progress" at bounding box center [177, 35] width 23 height 7
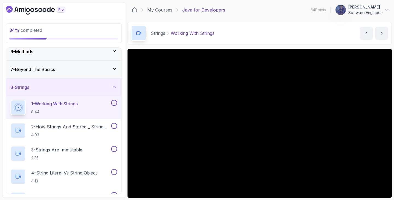
scroll to position [106, 0]
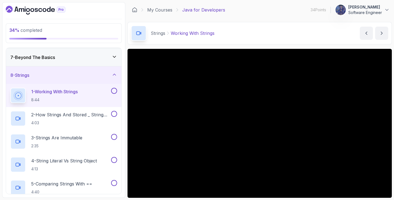
click at [115, 91] on button at bounding box center [114, 91] width 6 height 6
click at [87, 117] on h2 "2 - How Strings And Stored _ String Pool 4:03" at bounding box center [70, 118] width 79 height 14
